Goal: Task Accomplishment & Management: Use online tool/utility

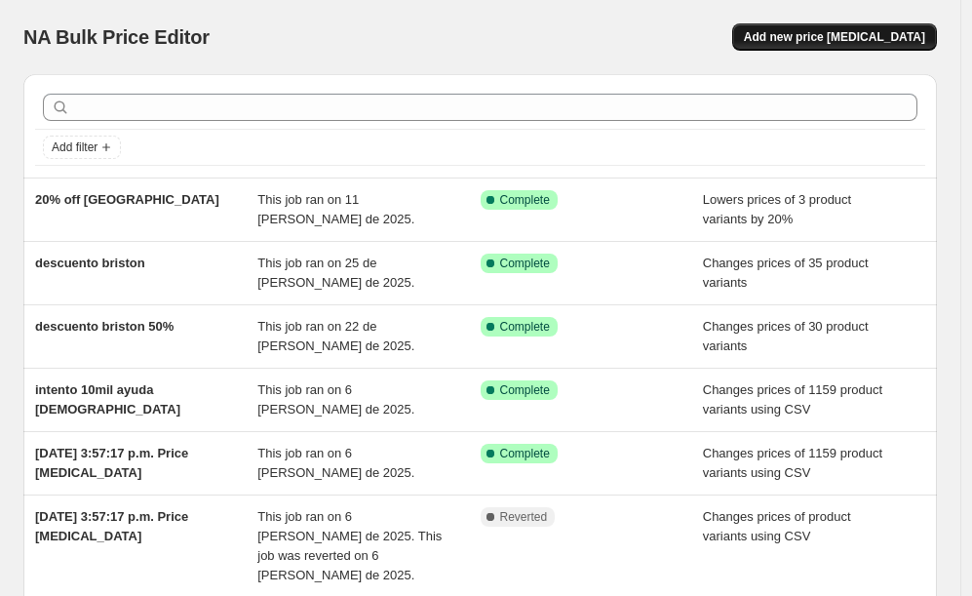
click at [831, 27] on button "Add new price change job" at bounding box center [834, 36] width 205 height 27
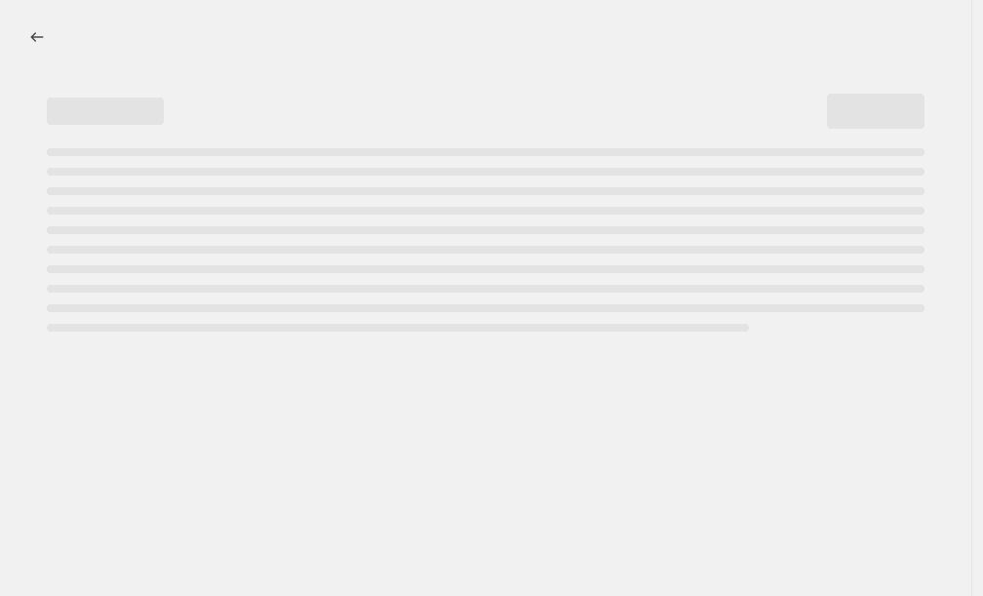
select select "percentage"
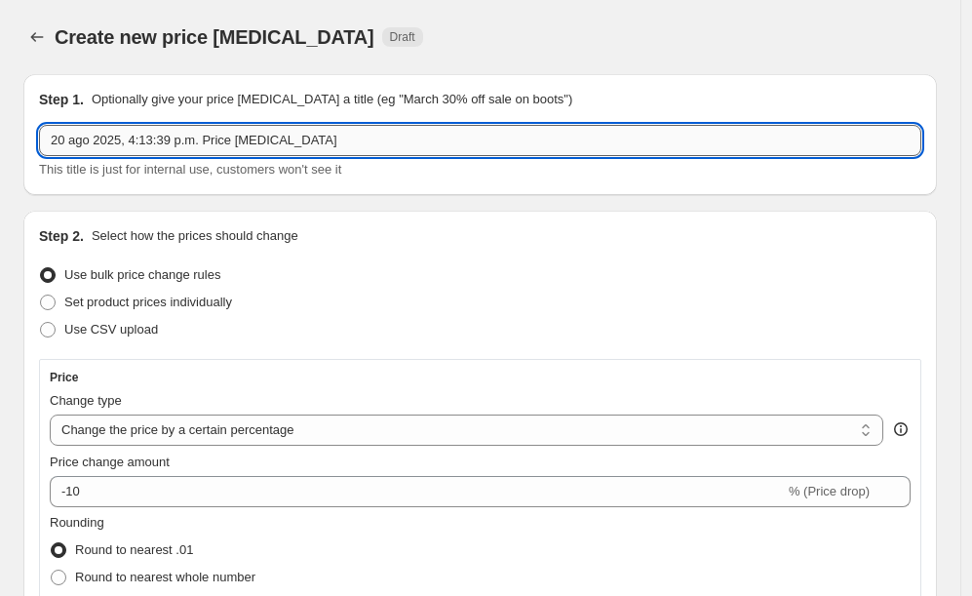
click at [252, 138] on input "20 ago 2025, 4:13:39 p.m. Price change job" at bounding box center [480, 140] width 882 height 31
type input "B"
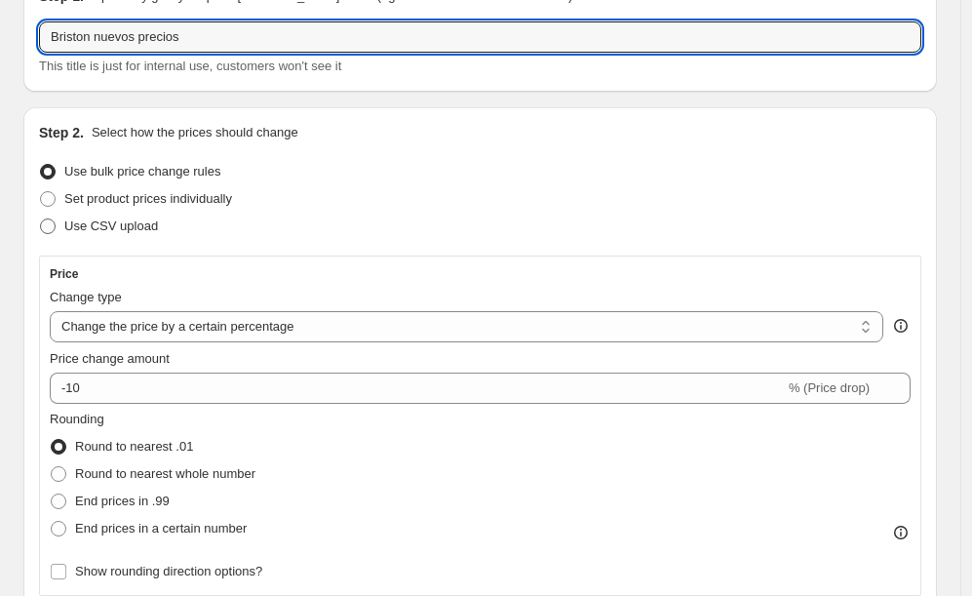
scroll to position [113, 0]
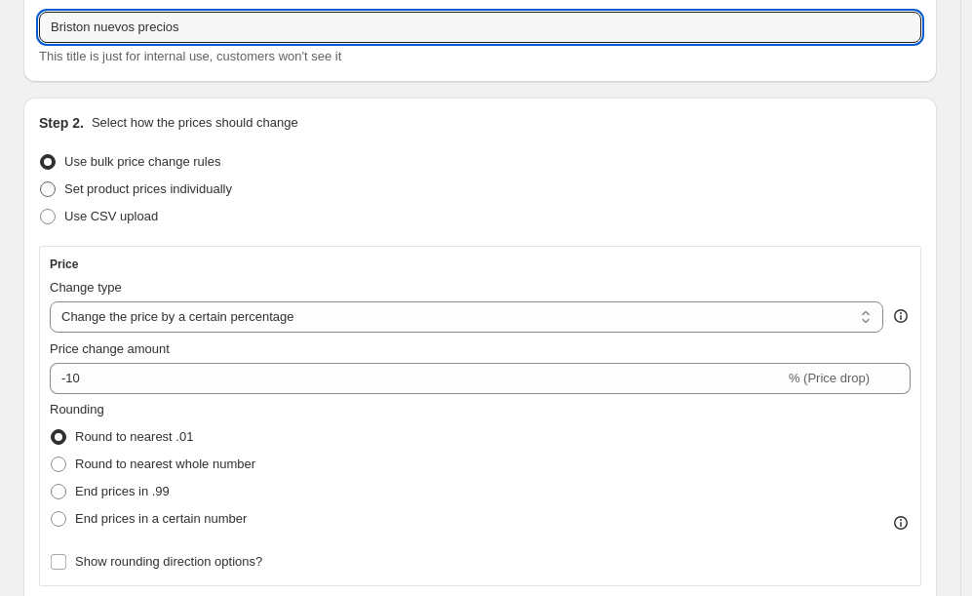
type input "Briston nuevos precios"
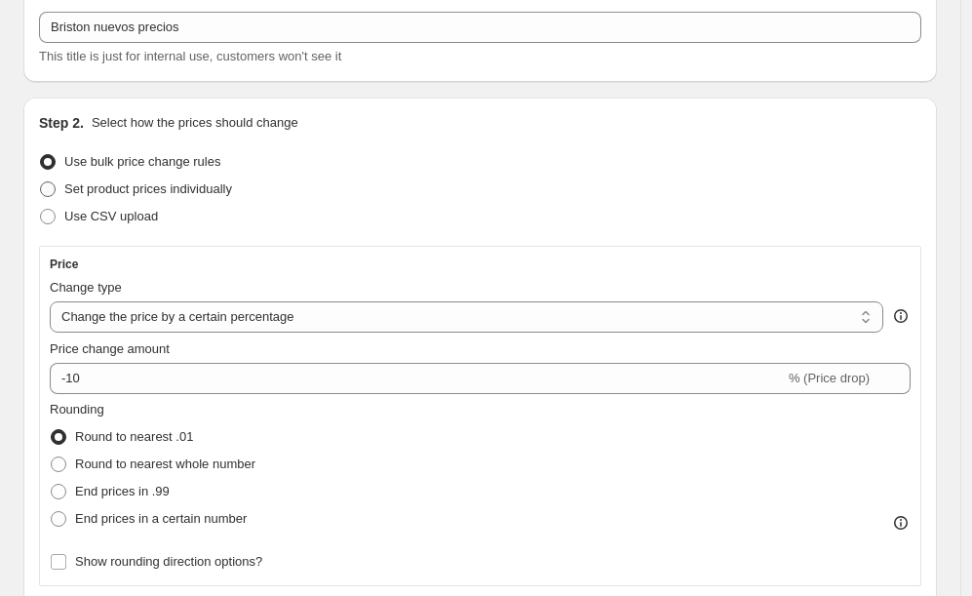
click at [56, 192] on span at bounding box center [48, 189] width 18 height 18
click at [41, 182] on input "Set product prices individually" at bounding box center [40, 181] width 1 height 1
radio input "true"
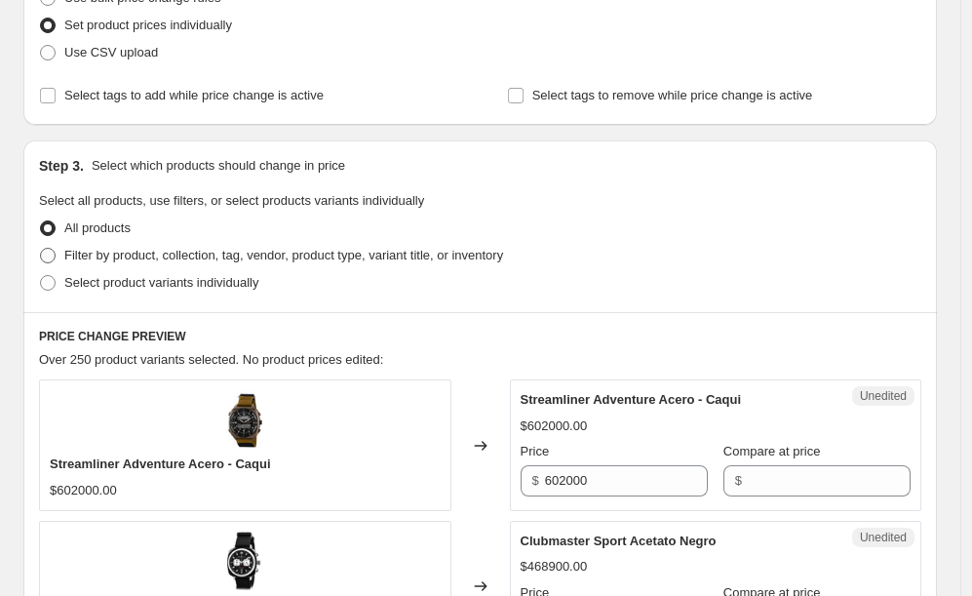
scroll to position [278, 0]
click at [49, 251] on span at bounding box center [48, 255] width 16 height 16
click at [41, 248] on input "Filter by product, collection, tag, vendor, product type, variant title, or inv…" at bounding box center [40, 247] width 1 height 1
radio input "true"
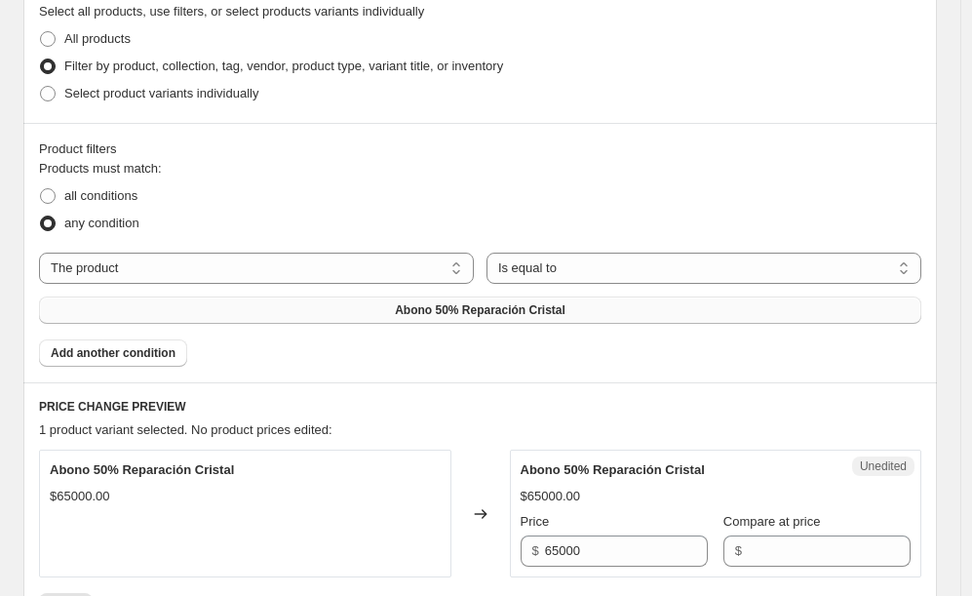
scroll to position [466, 0]
click at [537, 269] on select "Is equal to Is not equal to" at bounding box center [703, 267] width 435 height 31
click at [293, 310] on button "Abono 50% Reparación Cristal" at bounding box center [480, 309] width 882 height 27
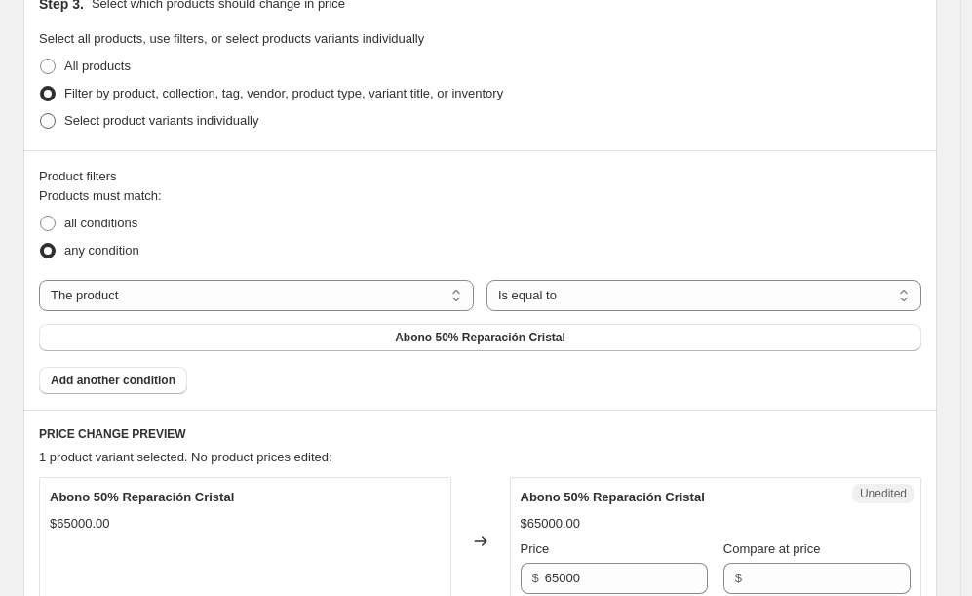
scroll to position [438, 0]
click at [52, 119] on span at bounding box center [48, 122] width 16 height 16
click at [41, 115] on input "Select product variants individually" at bounding box center [40, 114] width 1 height 1
radio input "true"
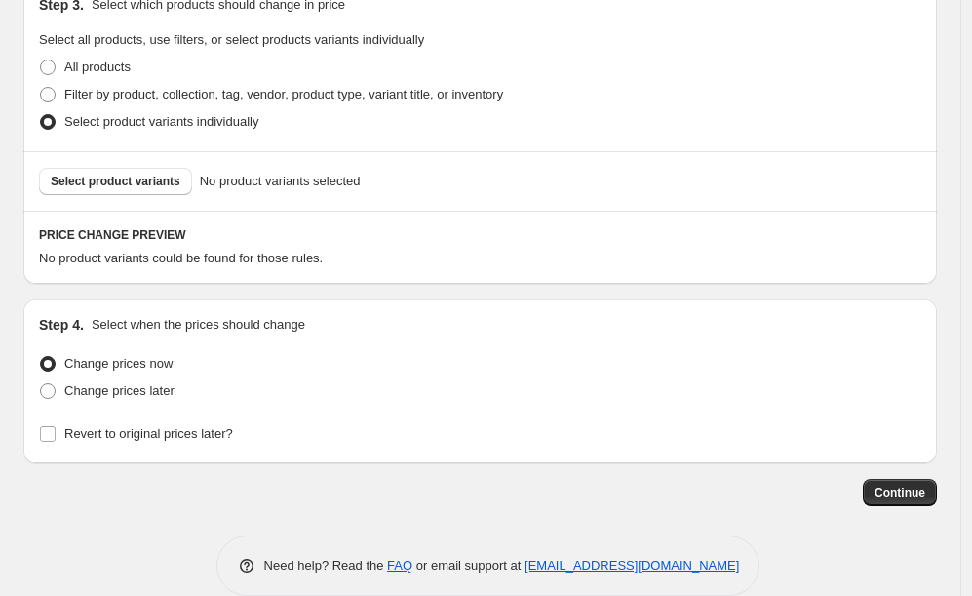
scroll to position [428, 0]
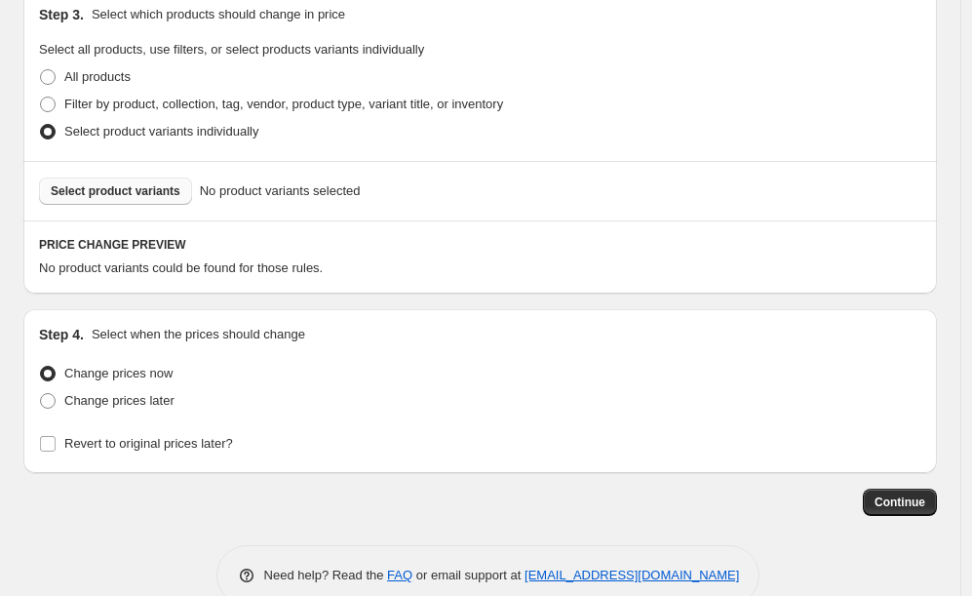
click at [119, 195] on span "Select product variants" at bounding box center [116, 191] width 130 height 16
click at [64, 100] on span "Filter by product, collection, tag, vendor, product type, variant title, or inv…" at bounding box center [283, 104] width 439 height 15
click at [41, 97] on input "Filter by product, collection, tag, vendor, product type, variant title, or inv…" at bounding box center [40, 97] width 1 height 1
radio input "true"
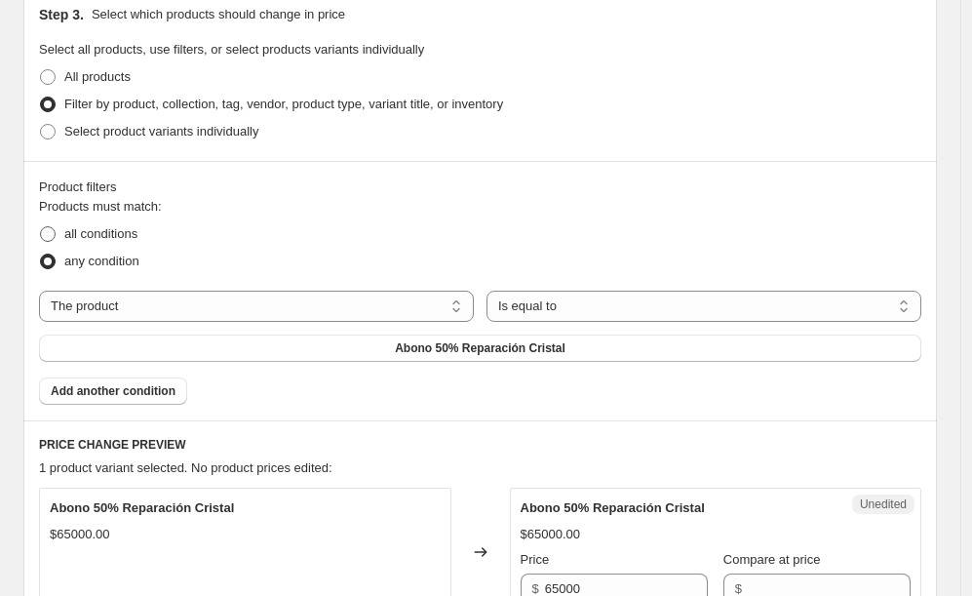
click at [53, 229] on span at bounding box center [48, 234] width 16 height 16
click at [41, 227] on input "all conditions" at bounding box center [40, 226] width 1 height 1
radio input "true"
click at [58, 258] on label "any condition" at bounding box center [89, 261] width 100 height 27
click at [41, 254] on input "any condition" at bounding box center [40, 253] width 1 height 1
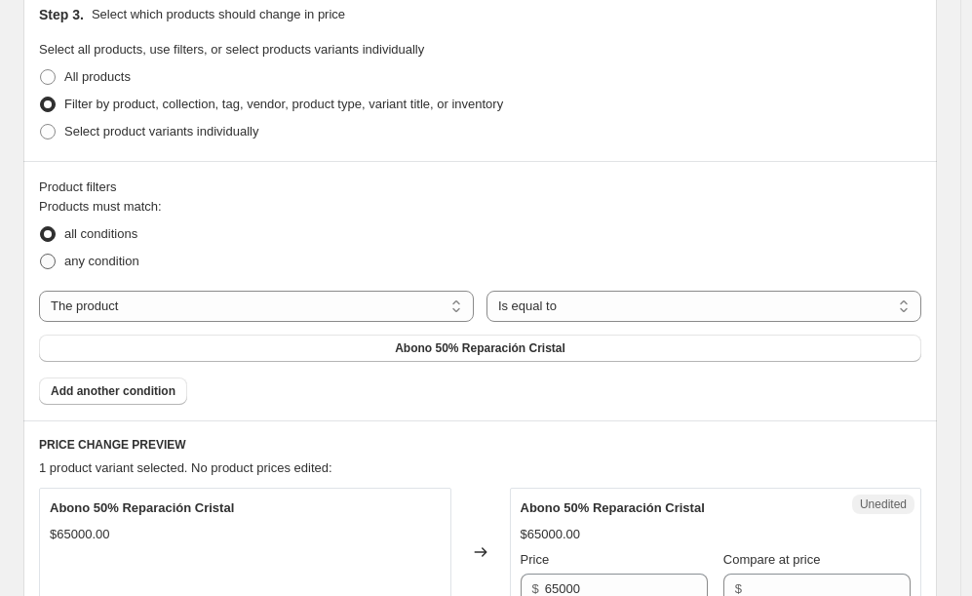
radio input "true"
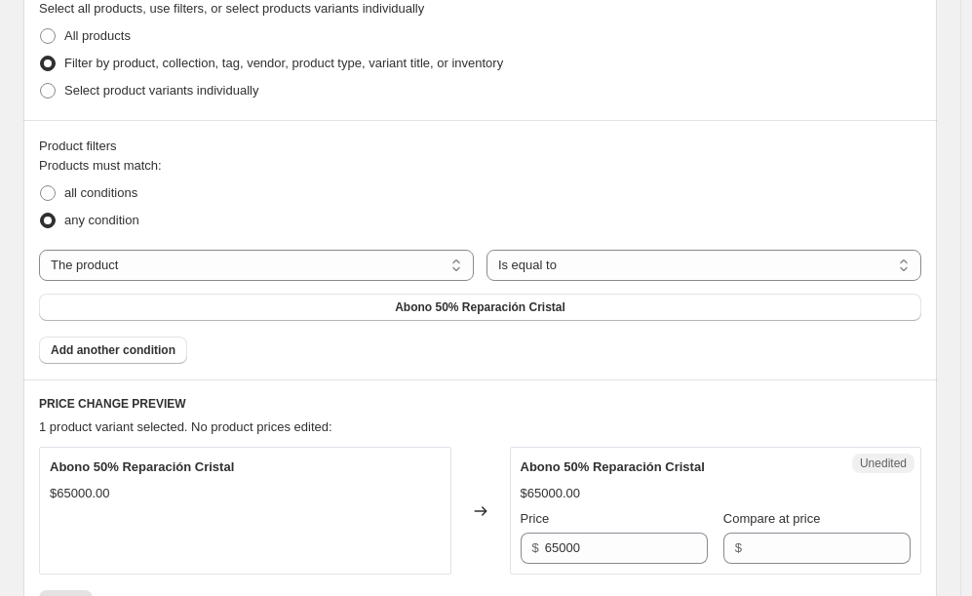
scroll to position [472, 0]
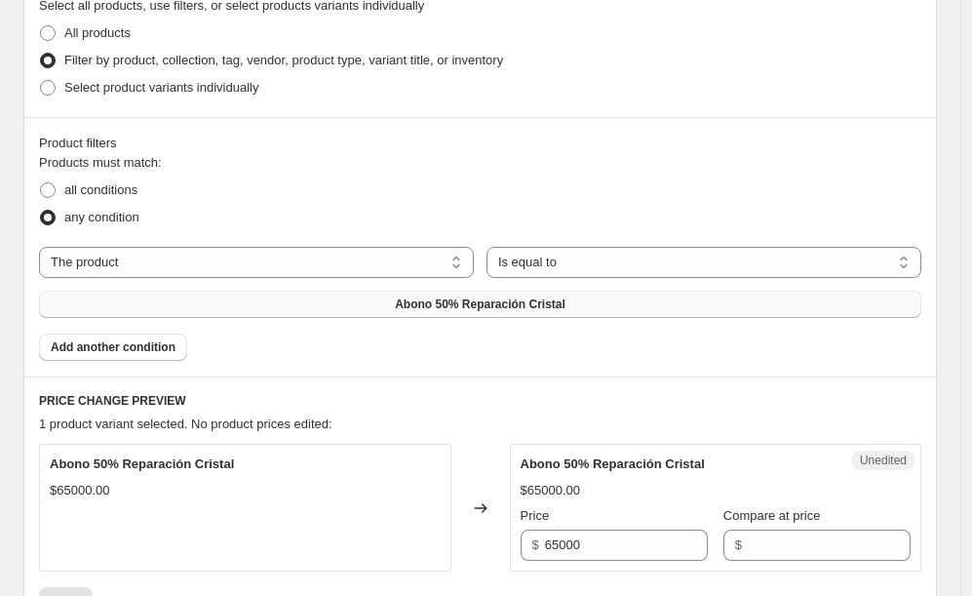
click at [459, 301] on span "Abono 50% Reparación Cristal" at bounding box center [480, 304] width 171 height 16
click at [54, 193] on span at bounding box center [48, 190] width 16 height 16
click at [41, 183] on input "all conditions" at bounding box center [40, 182] width 1 height 1
radio input "true"
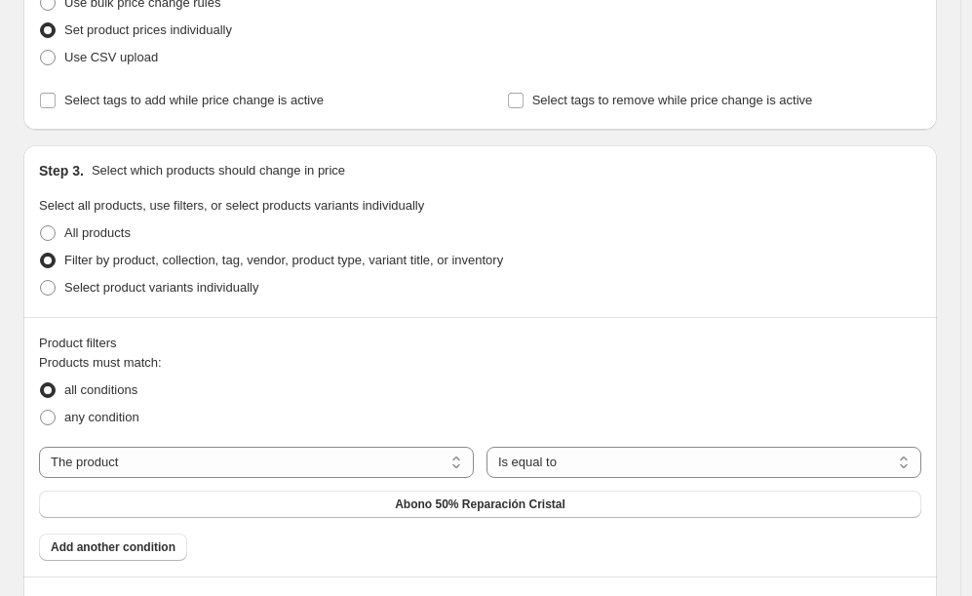
scroll to position [271, 0]
click at [109, 229] on span "All products" at bounding box center [97, 233] width 66 height 15
click at [41, 227] on input "All products" at bounding box center [40, 226] width 1 height 1
radio input "true"
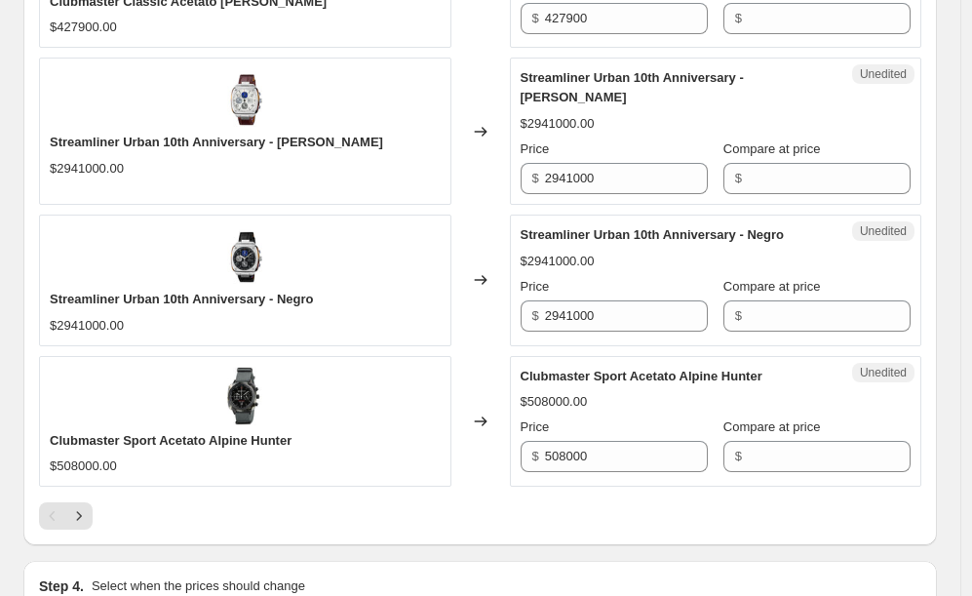
scroll to position [3293, 0]
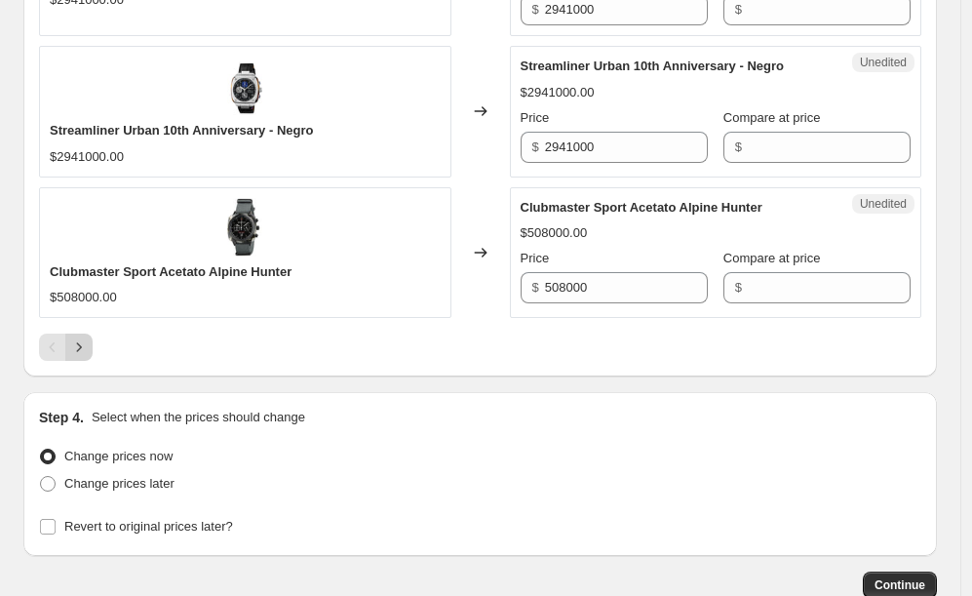
click at [88, 337] on icon "Next" at bounding box center [78, 346] width 19 height 19
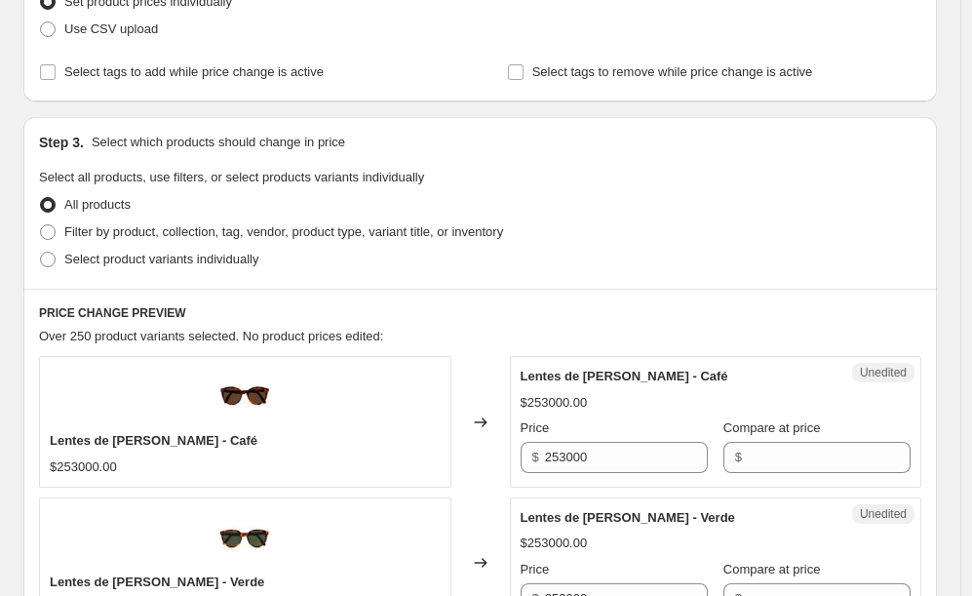
scroll to position [391, 0]
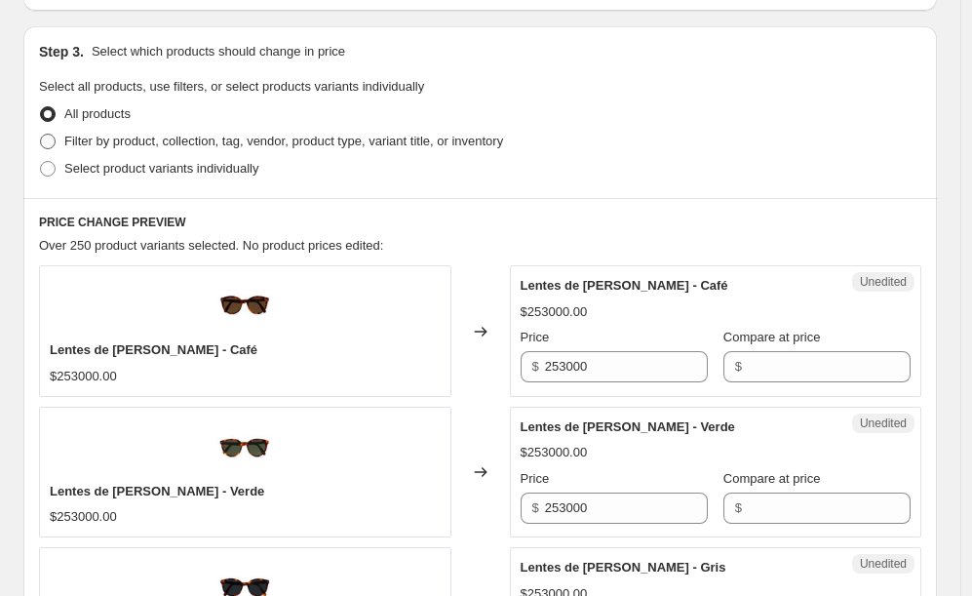
click at [82, 147] on span "Filter by product, collection, tag, vendor, product type, variant title, or inv…" at bounding box center [283, 141] width 439 height 15
click at [41, 135] on input "Filter by product, collection, tag, vendor, product type, variant title, or inv…" at bounding box center [40, 134] width 1 height 1
radio input "true"
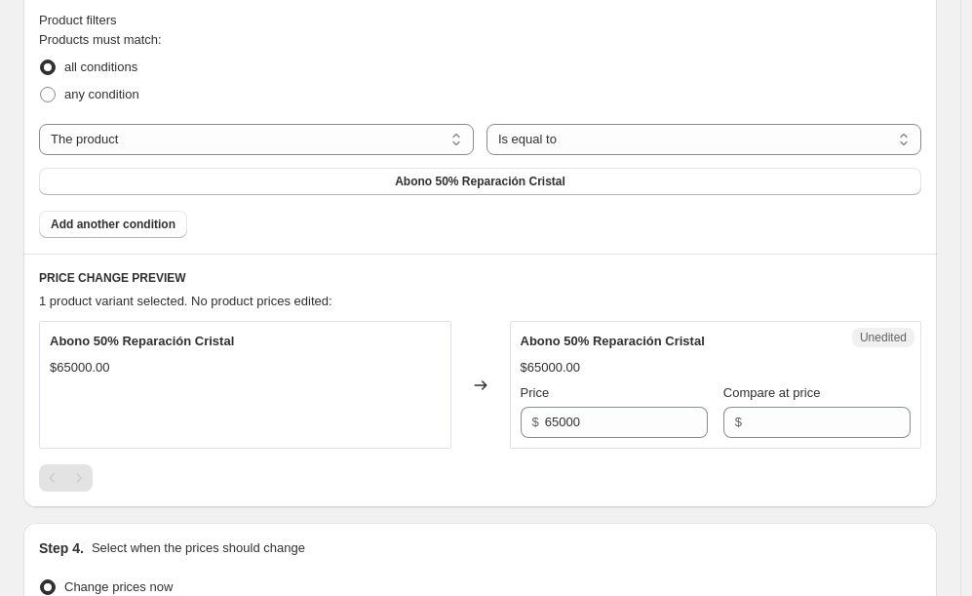
scroll to position [616, 0]
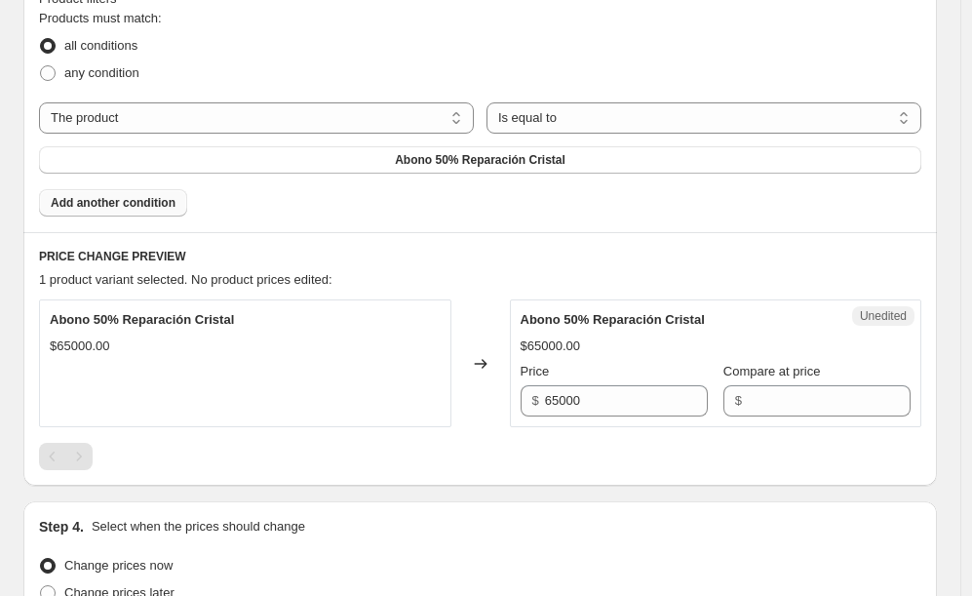
click at [157, 206] on span "Add another condition" at bounding box center [113, 203] width 125 height 16
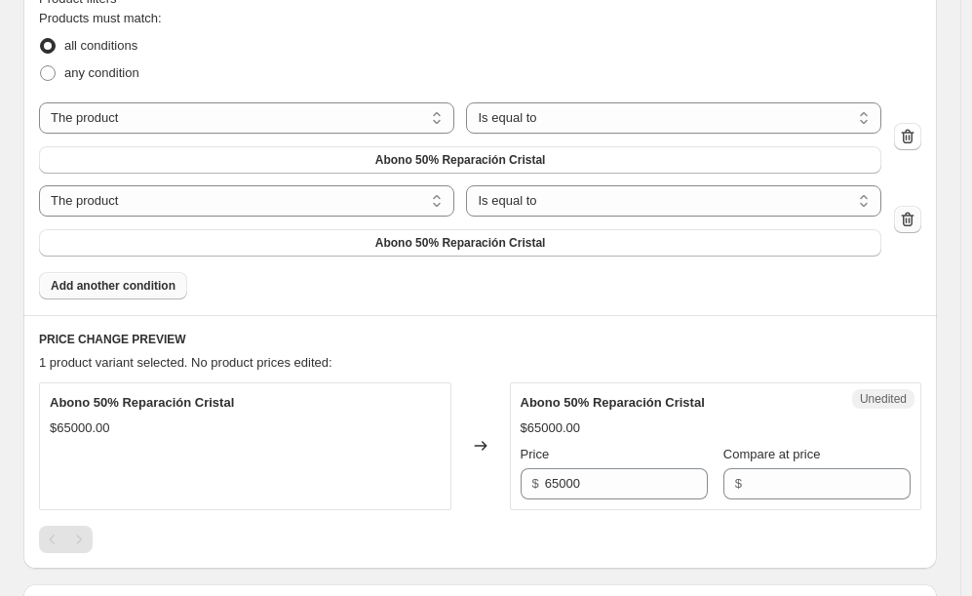
click at [914, 226] on icon "button" at bounding box center [908, 220] width 13 height 15
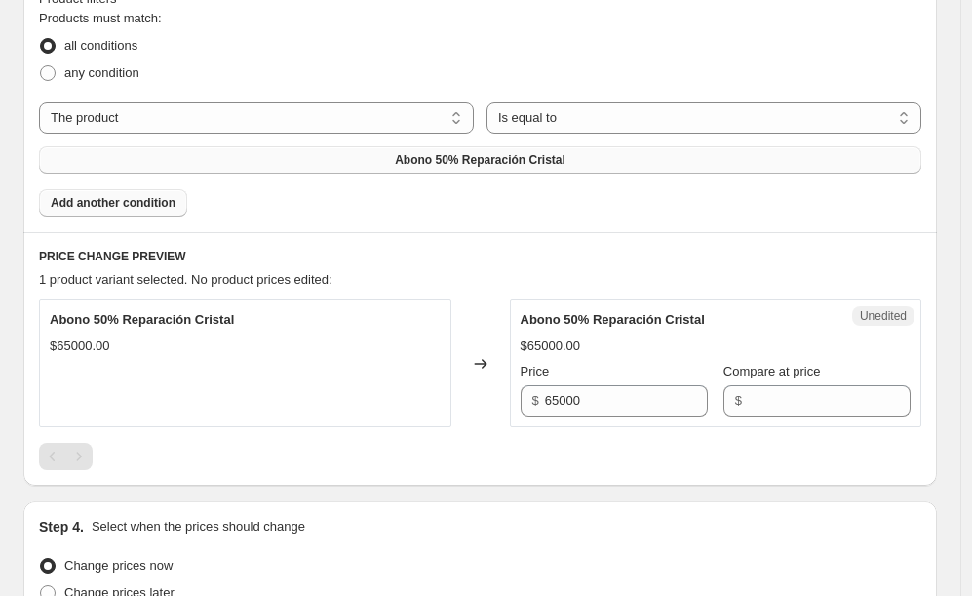
click at [475, 168] on button "Abono 50% Reparación Cristal" at bounding box center [480, 159] width 882 height 27
click at [370, 115] on select "The product The product's collection The product's tag The product's vendor The…" at bounding box center [256, 117] width 435 height 31
select select "collection"
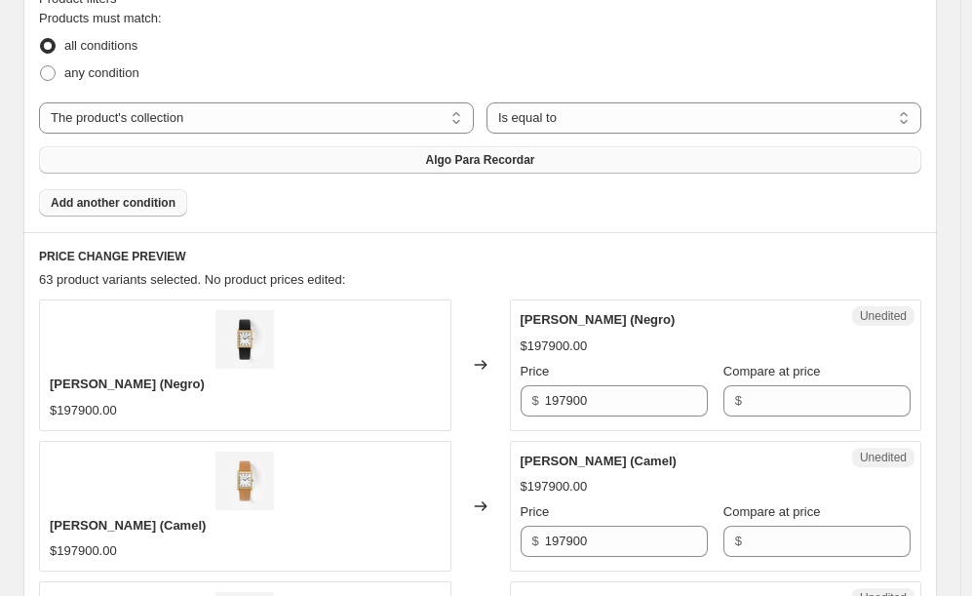
click at [422, 164] on button "Algo Para Recordar" at bounding box center [480, 159] width 882 height 27
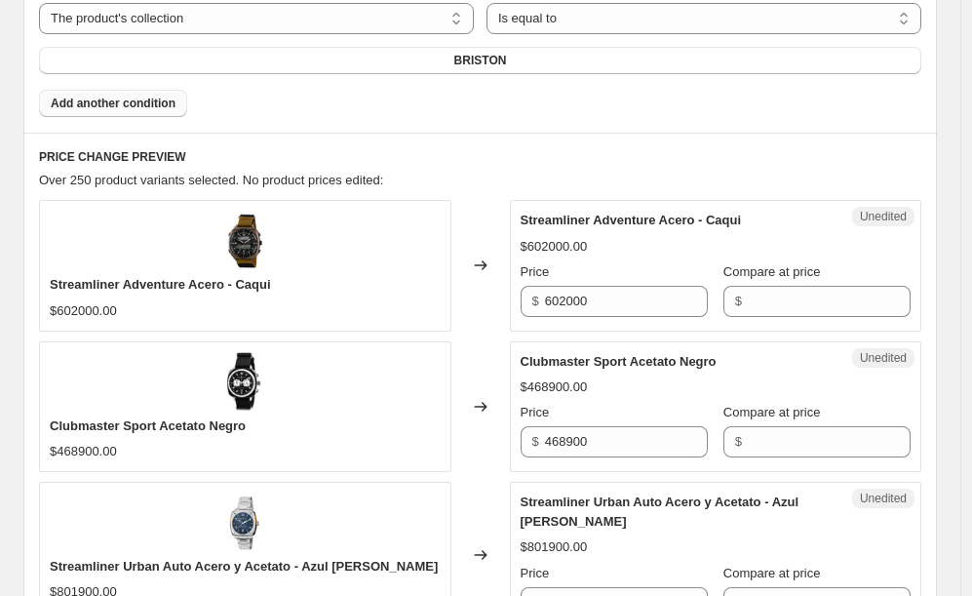
scroll to position [715, 0]
click at [182, 278] on span "Streamliner Adventure Acero - Caqui" at bounding box center [160, 285] width 221 height 15
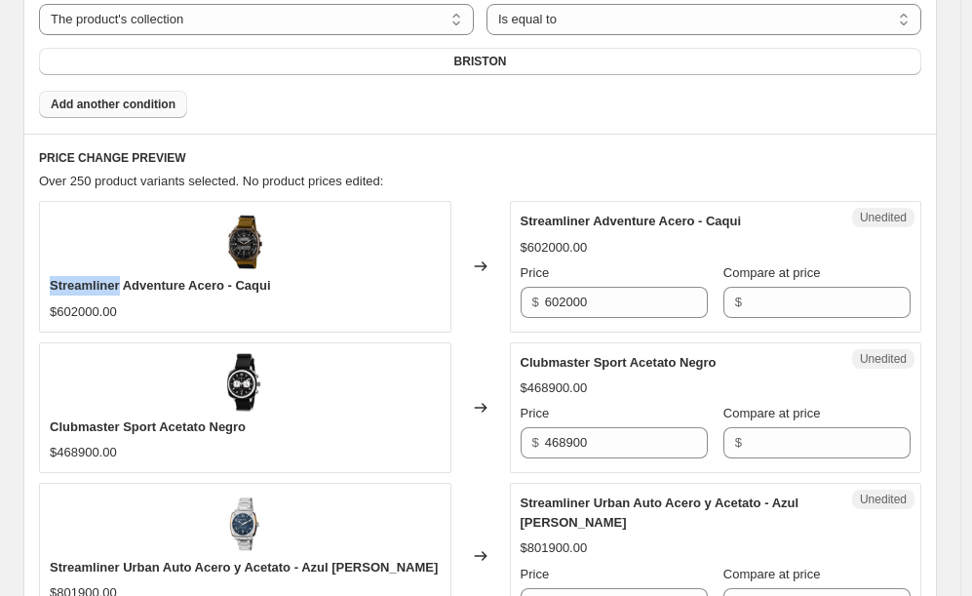
click at [182, 278] on span "Streamliner Adventure Acero - Caqui" at bounding box center [160, 285] width 221 height 15
copy span "Streamliner Adventure Acero - Caqui"
